Goal: Check status: Check status

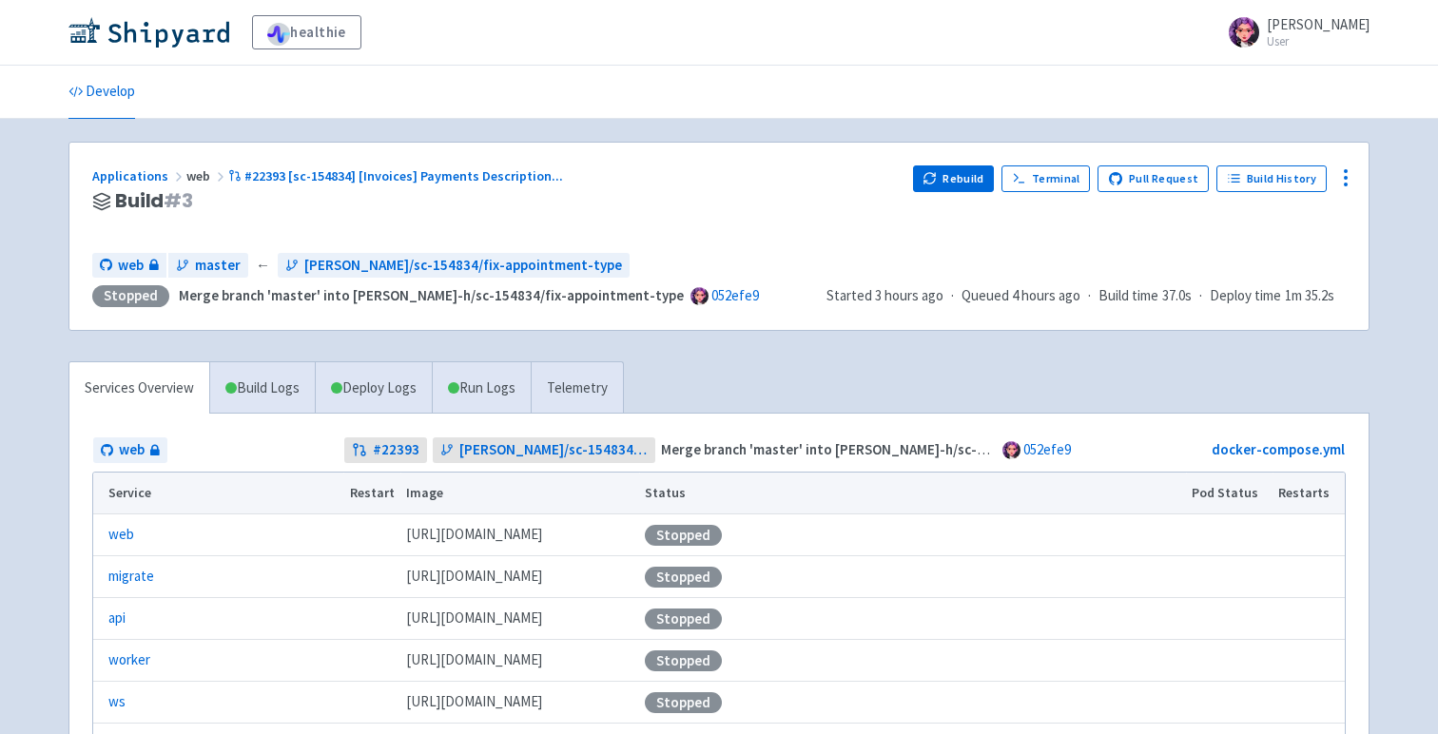
scroll to position [30, 0]
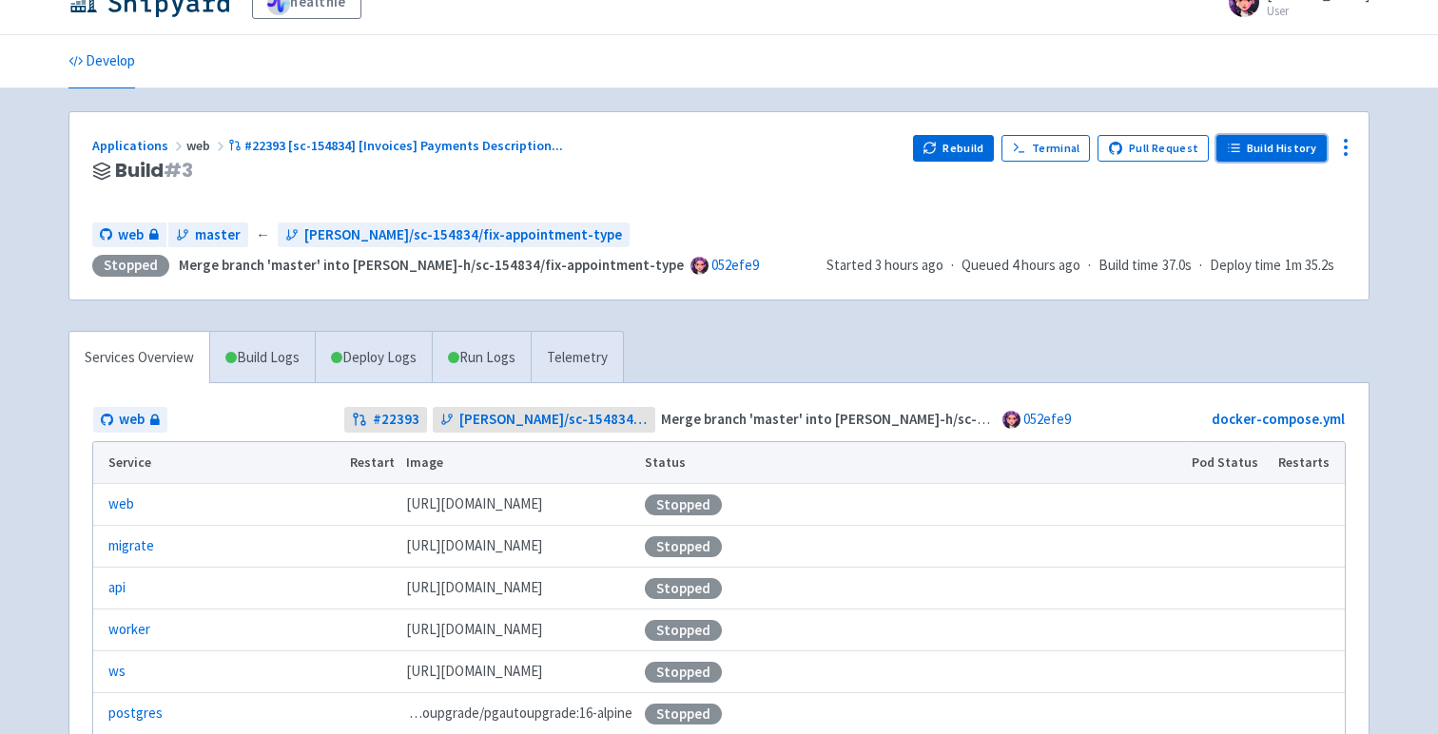
click at [1285, 147] on link "Build History" at bounding box center [1272, 148] width 110 height 27
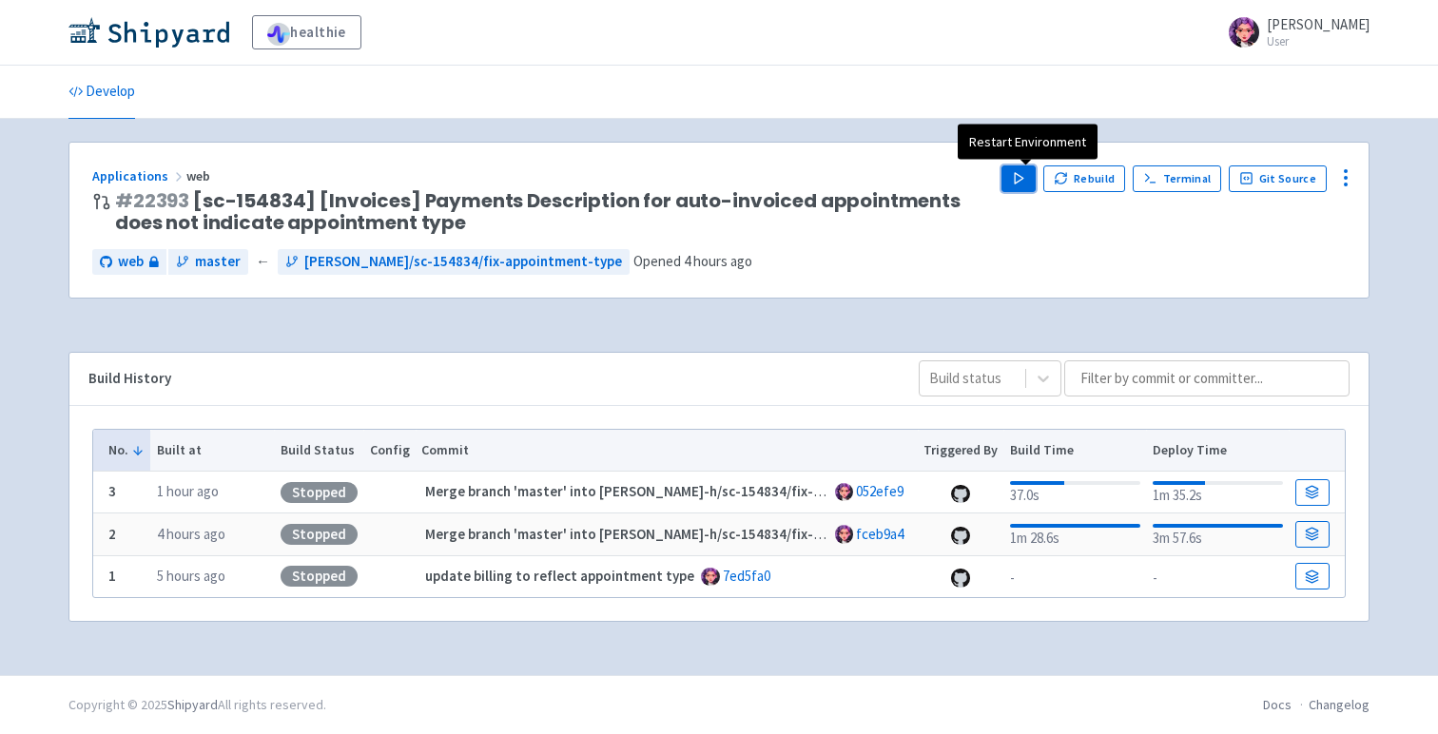
click at [1020, 185] on icon "button" at bounding box center [1019, 178] width 14 height 14
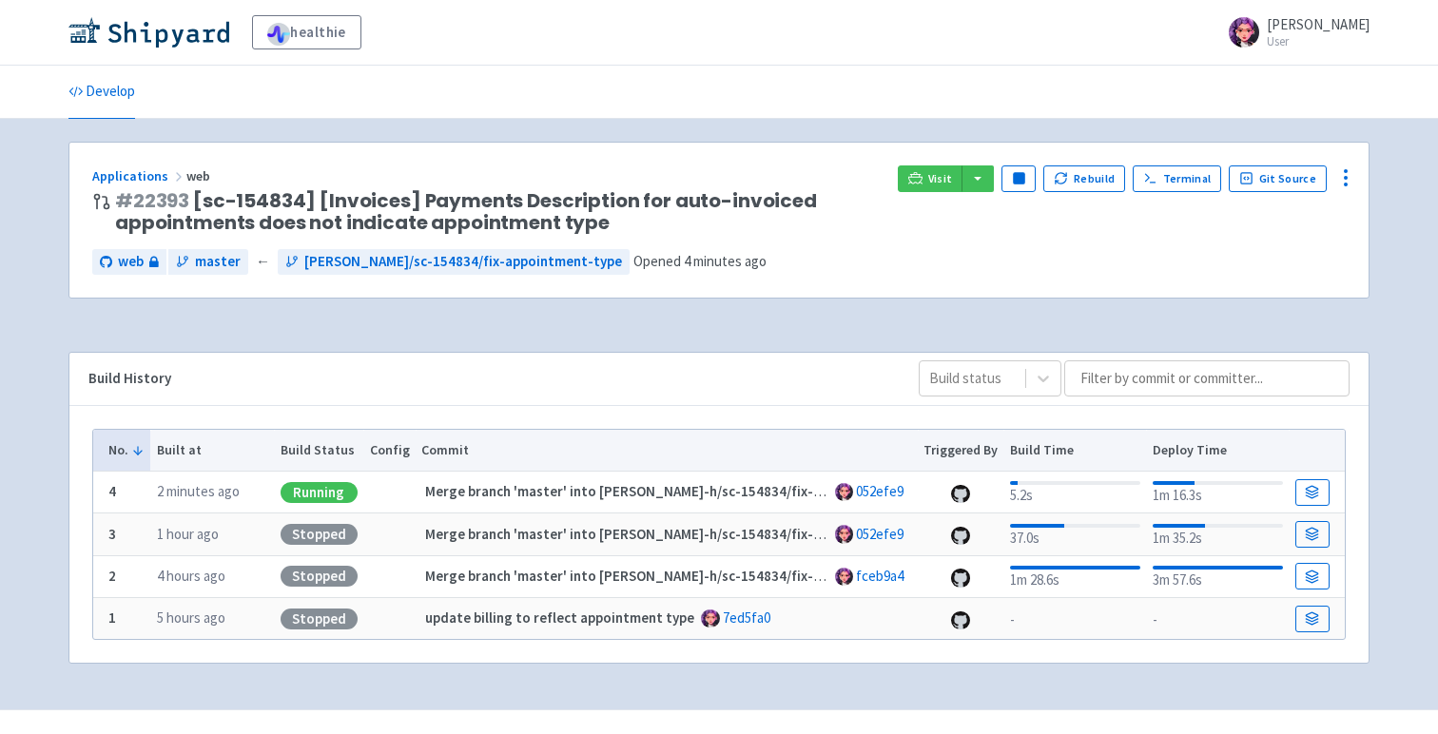
scroll to position [35, 0]
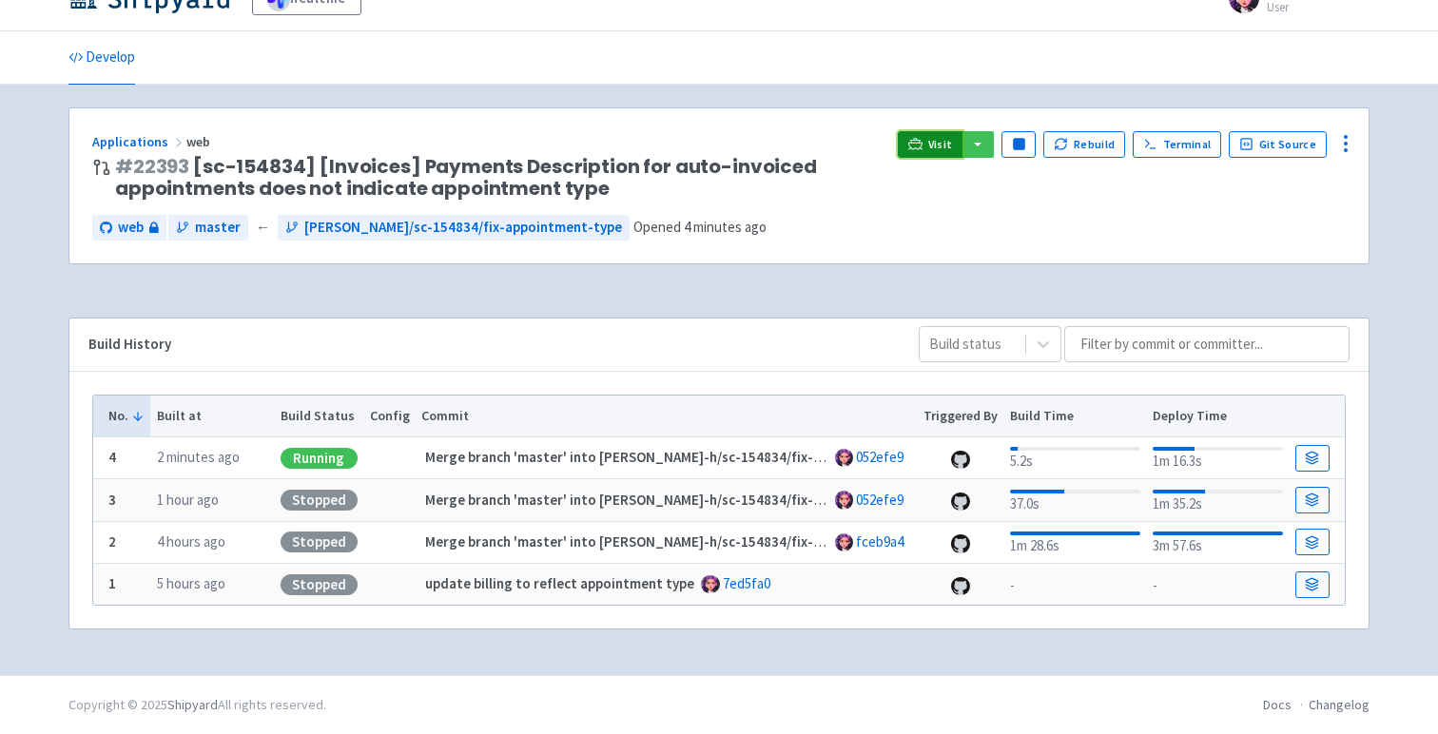
click at [948, 151] on link "Visit" at bounding box center [930, 144] width 65 height 27
click at [941, 143] on span "Visit" at bounding box center [940, 144] width 25 height 15
